Goal: Find specific page/section

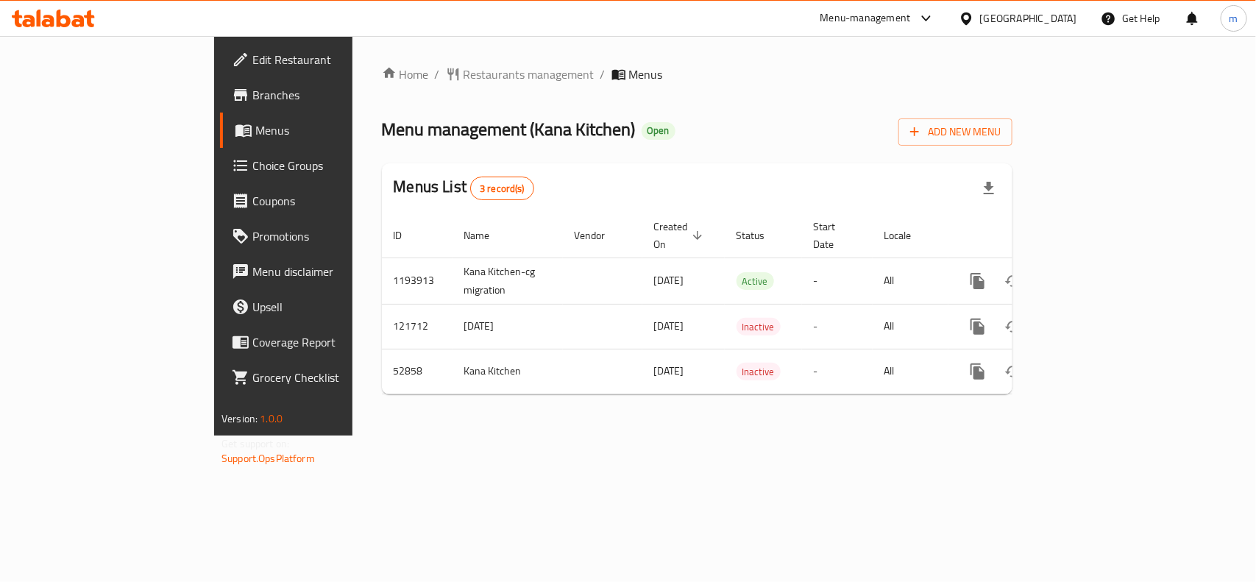
drag, startPoint x: 969, startPoint y: 19, endPoint x: 966, endPoint y: 29, distance: 10.7
click at [970, 19] on icon at bounding box center [966, 18] width 15 height 15
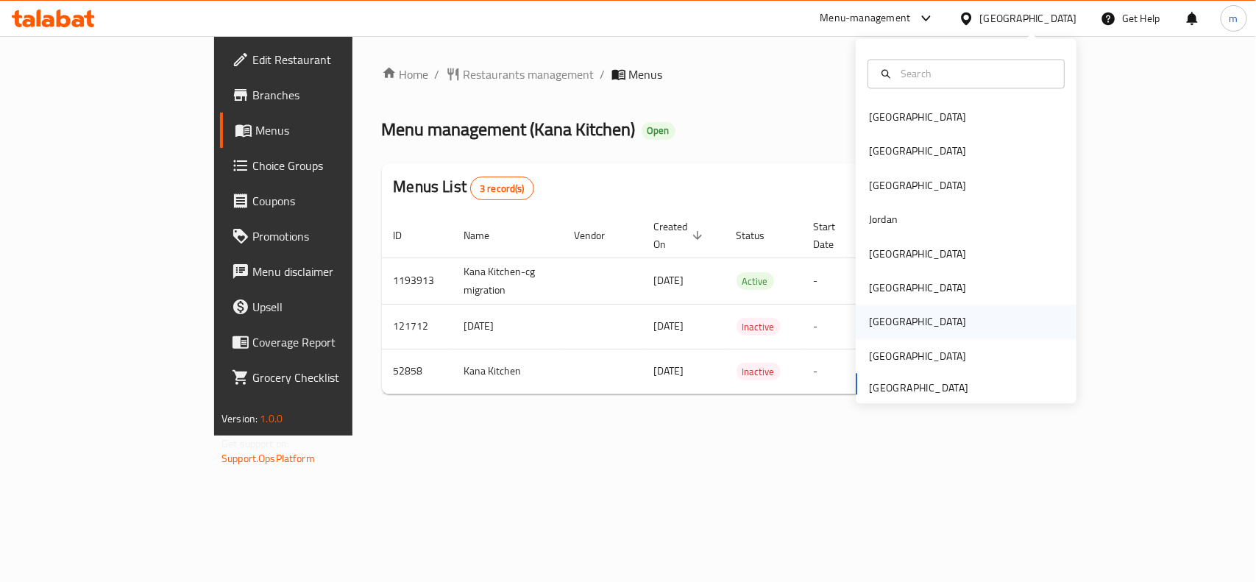
click at [876, 320] on div "Qatar" at bounding box center [917, 322] width 97 height 16
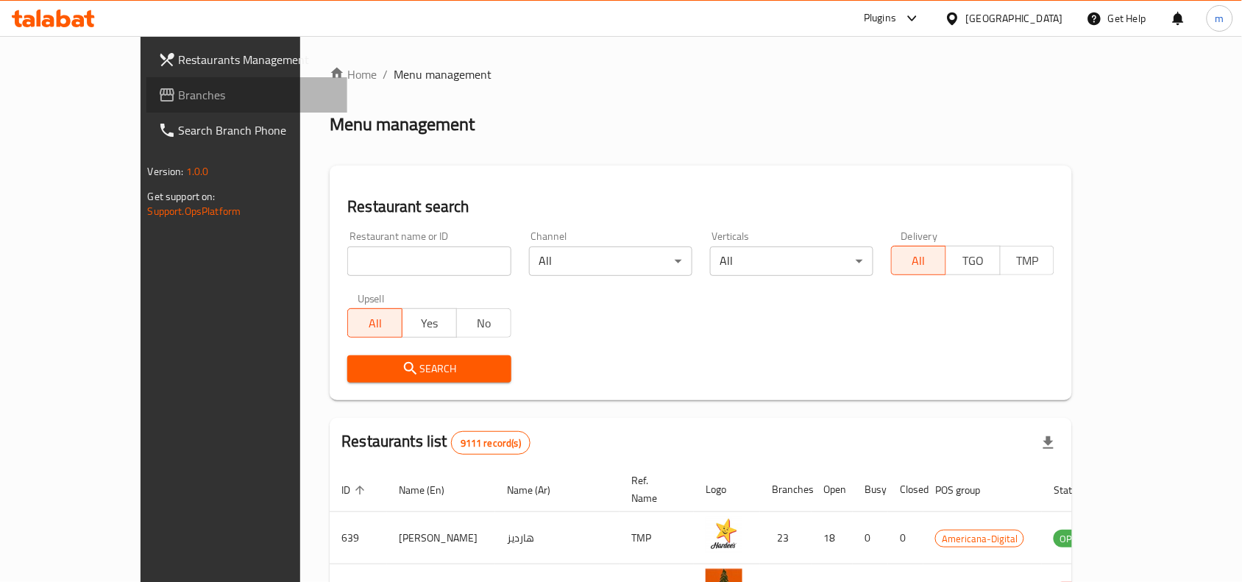
click at [179, 90] on span "Branches" at bounding box center [257, 95] width 157 height 18
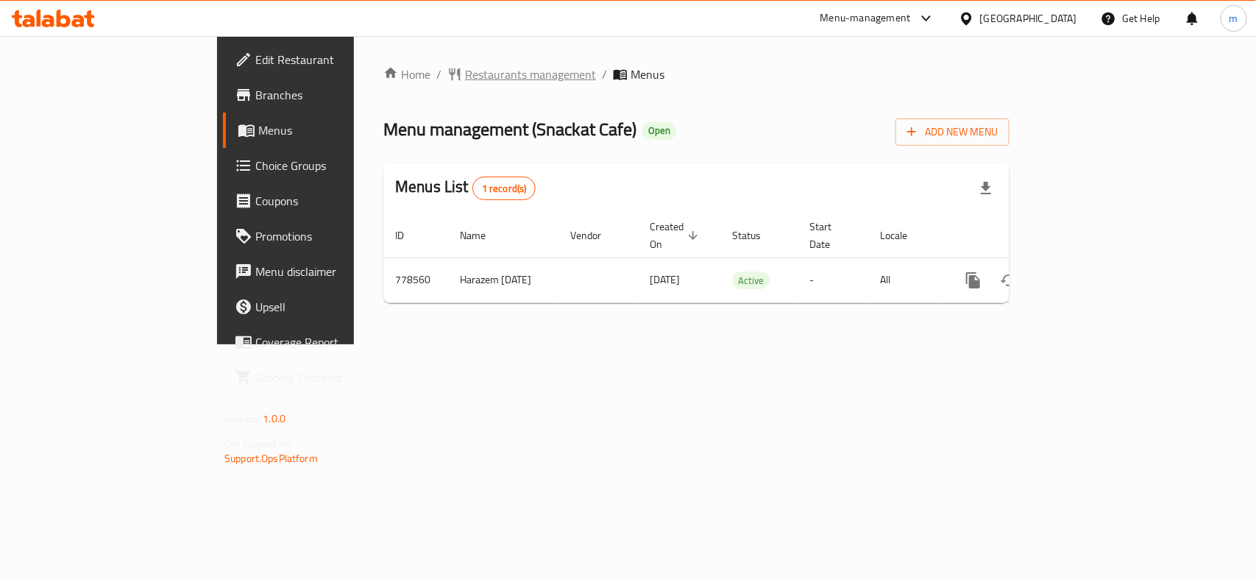
click at [465, 71] on span "Restaurants management" at bounding box center [530, 74] width 131 height 18
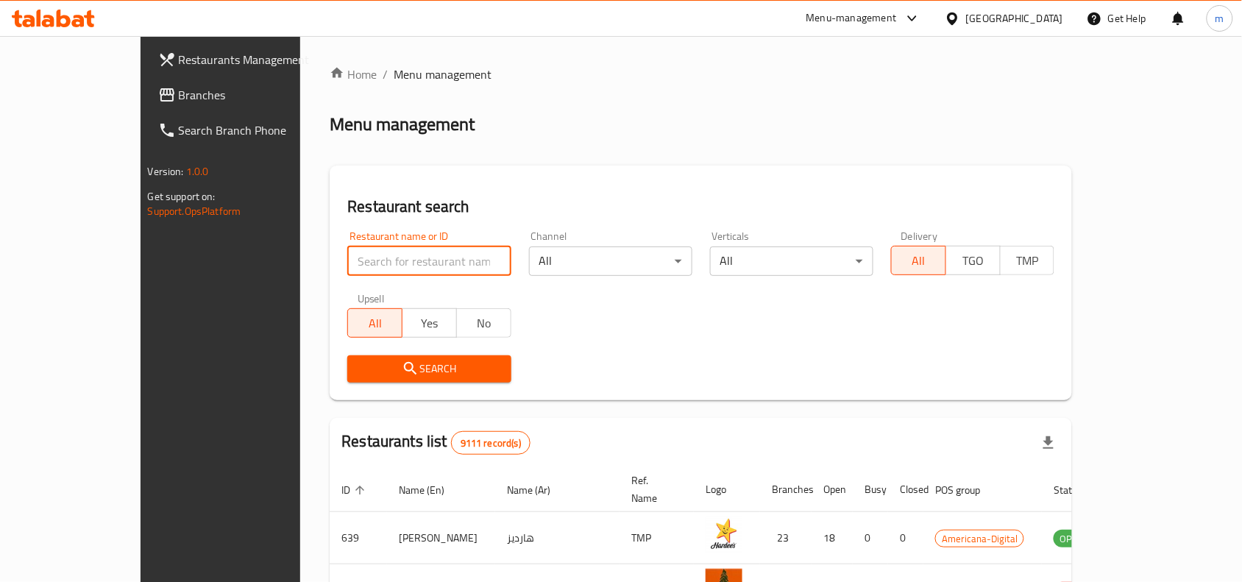
click at [347, 255] on input "search" at bounding box center [428, 261] width 163 height 29
paste input "652488"
type input "652488"
click button "Search" at bounding box center [428, 368] width 163 height 27
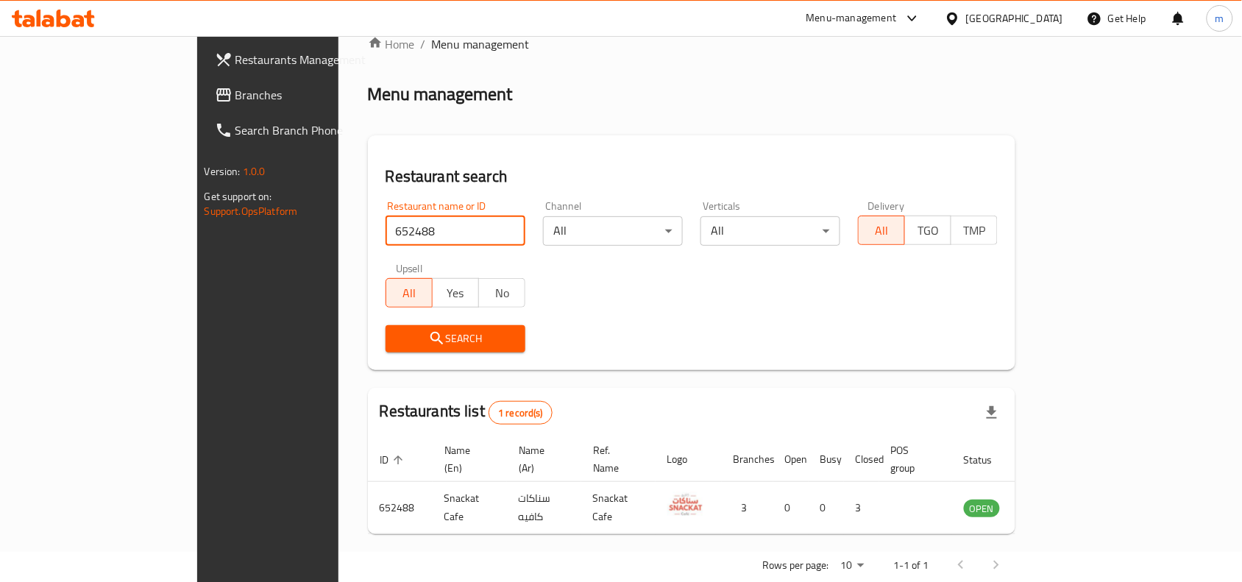
scroll to position [46, 0]
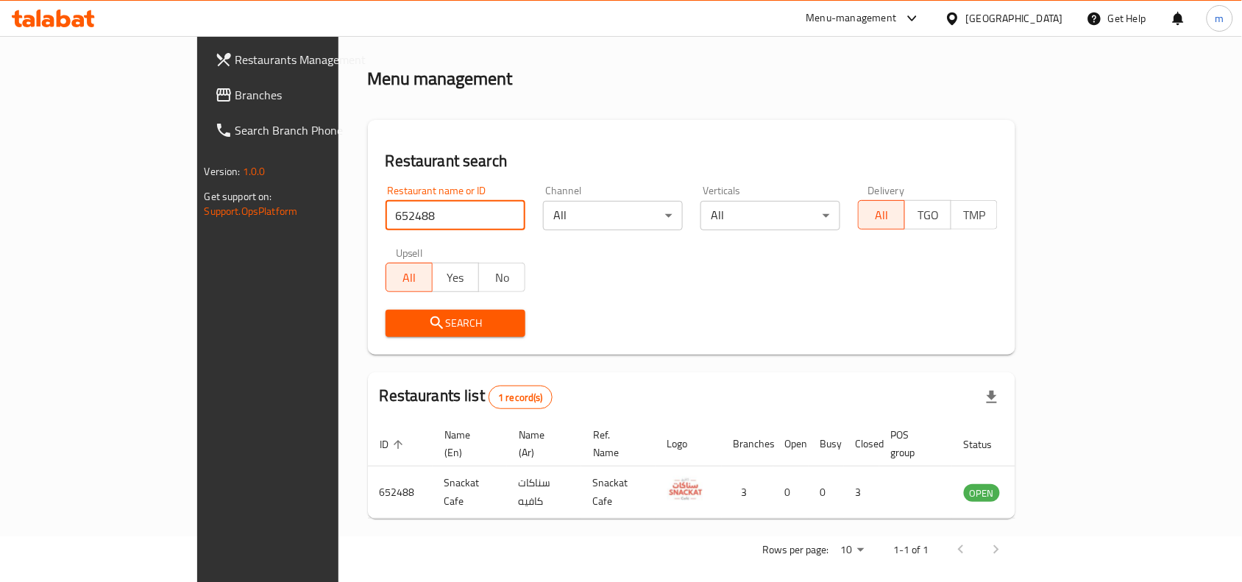
click at [960, 18] on icon at bounding box center [952, 18] width 15 height 15
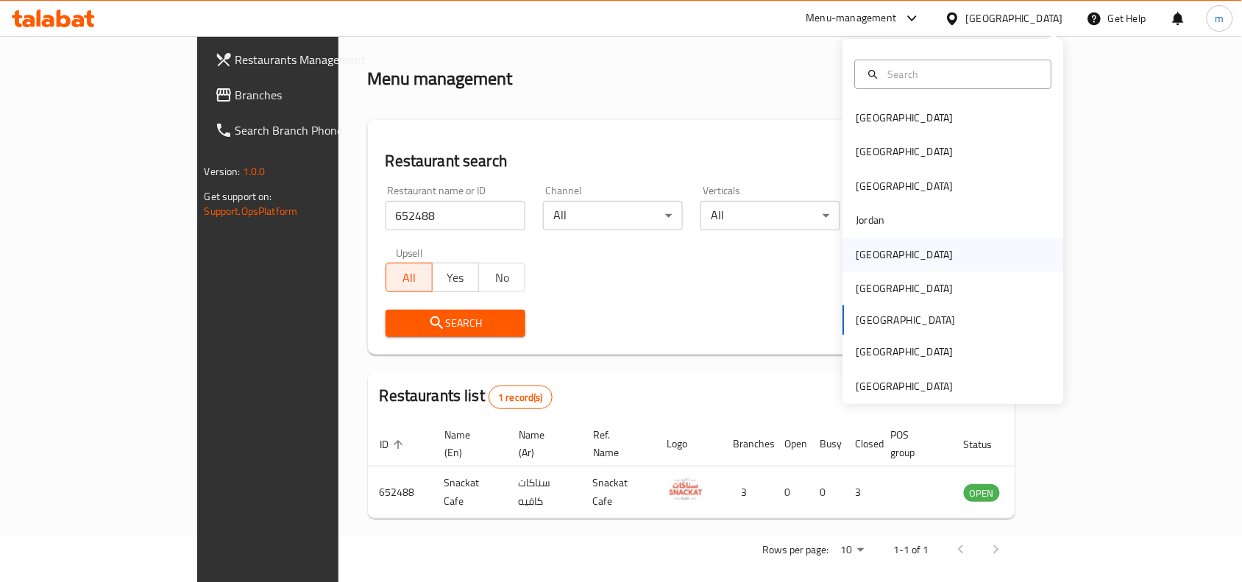
click at [871, 252] on div "Kuwait" at bounding box center [905, 255] width 97 height 16
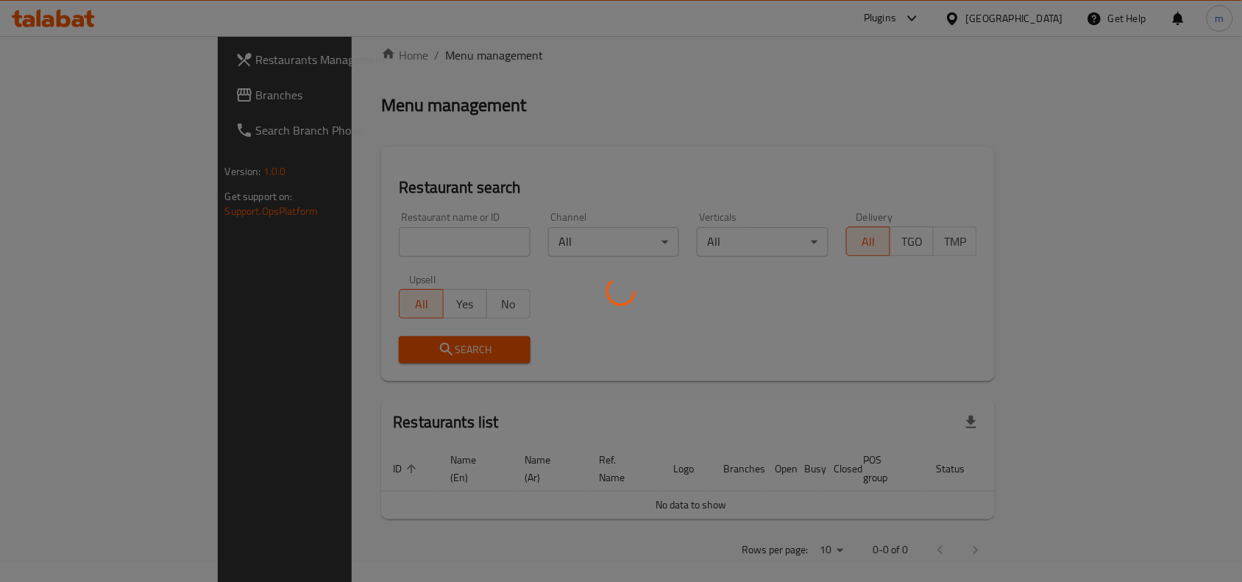
scroll to position [46, 0]
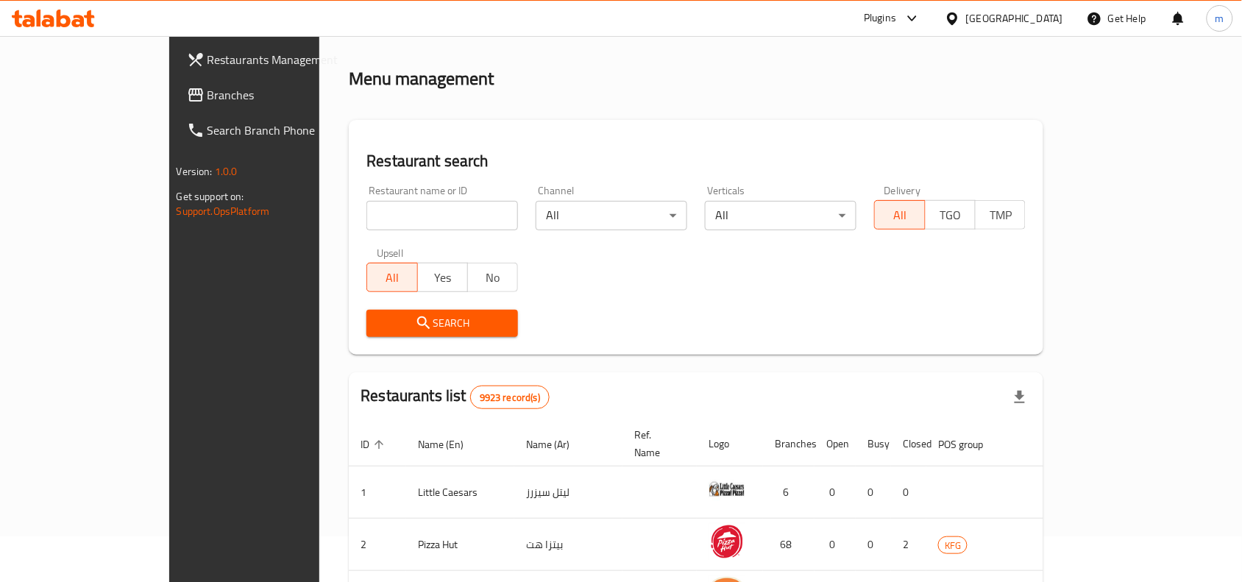
click at [208, 89] on span "Branches" at bounding box center [286, 95] width 157 height 18
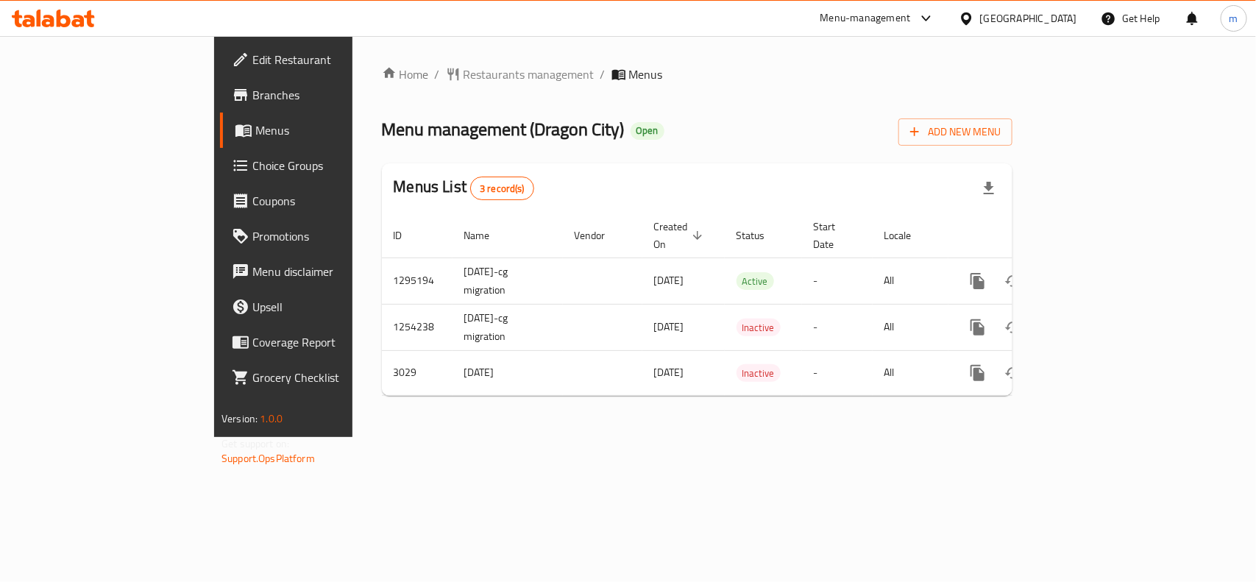
click at [1065, 10] on div "Kuwait" at bounding box center [1028, 18] width 97 height 16
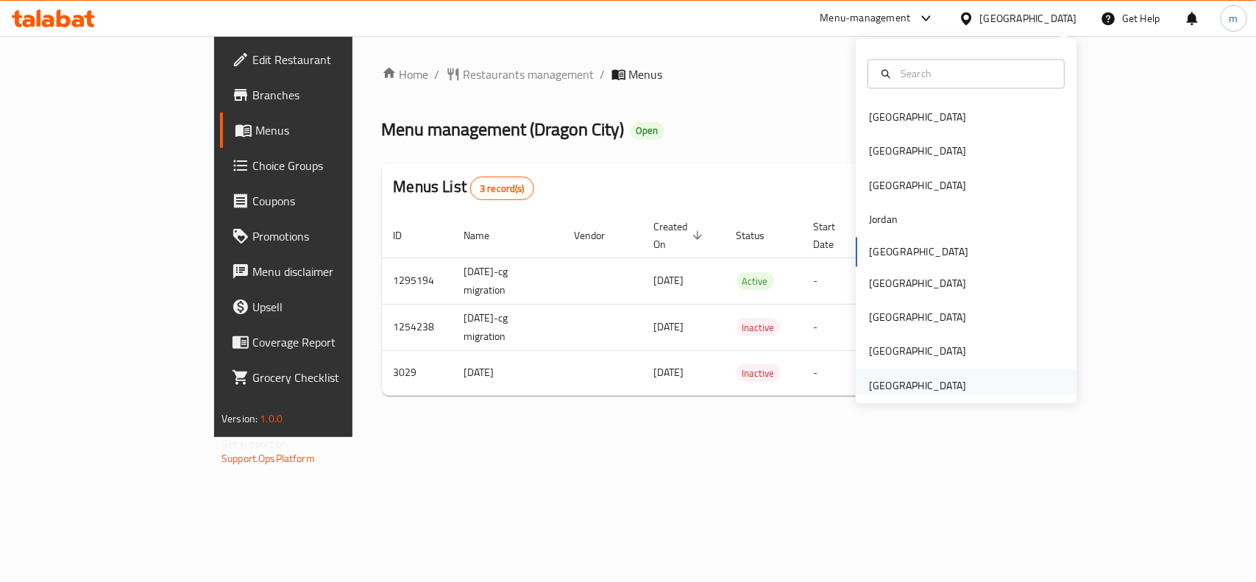
click at [869, 383] on div "[GEOGRAPHIC_DATA]" at bounding box center [917, 385] width 97 height 16
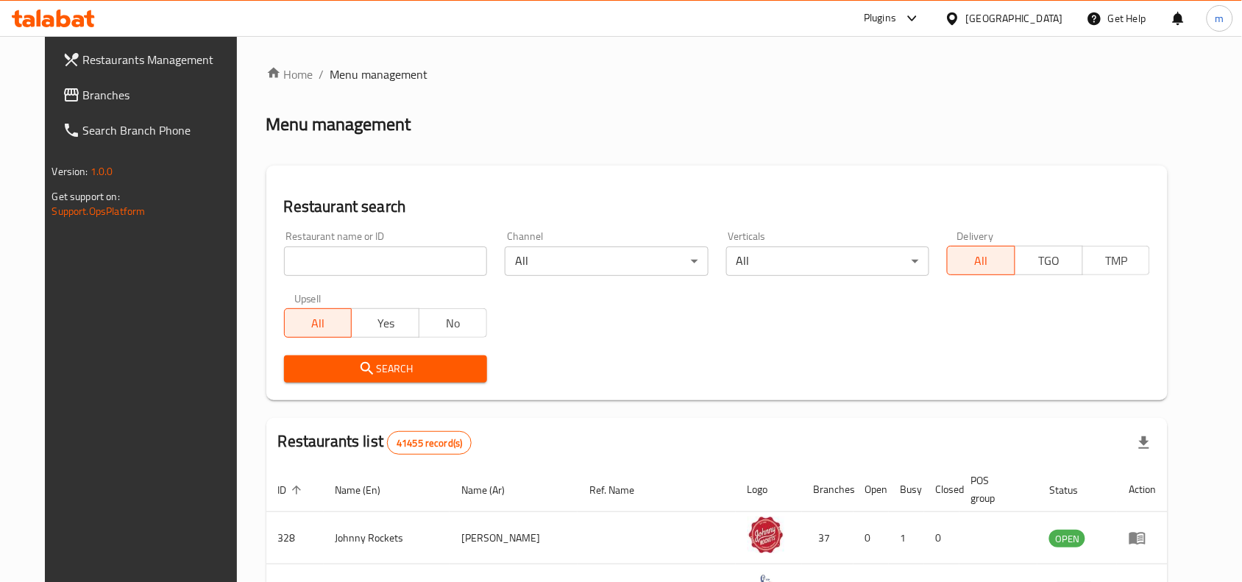
click at [83, 96] on span "Branches" at bounding box center [161, 95] width 157 height 18
